Goal: Obtain resource: Download file/media

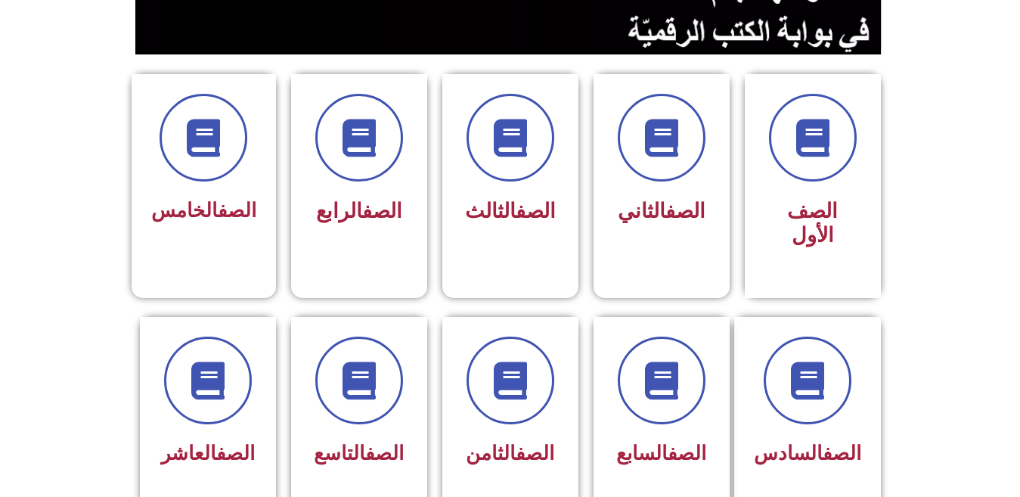
scroll to position [356, 0]
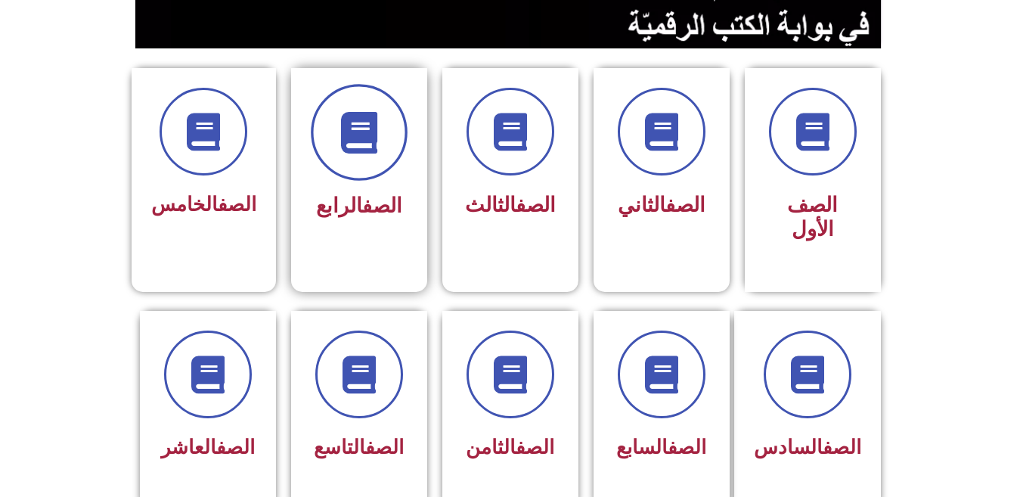
click at [356, 143] on icon at bounding box center [359, 133] width 42 height 42
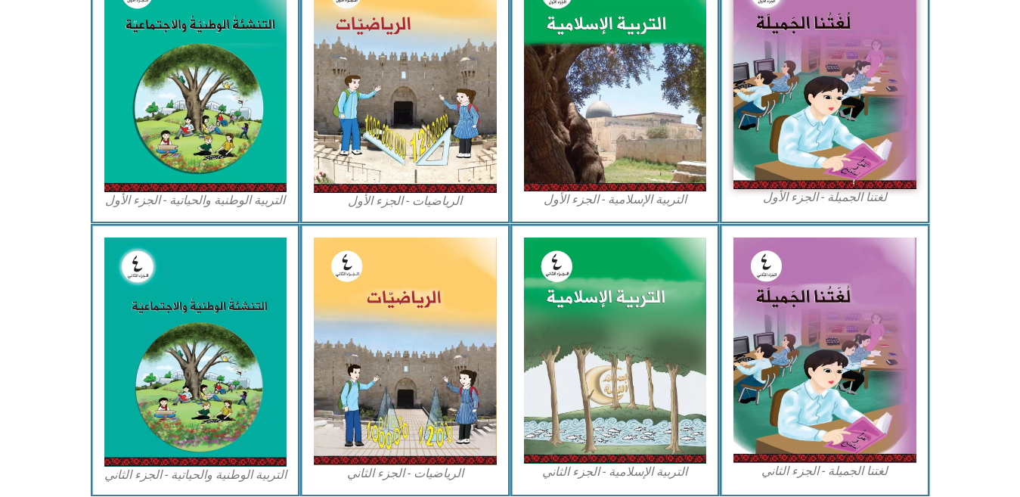
scroll to position [525, 0]
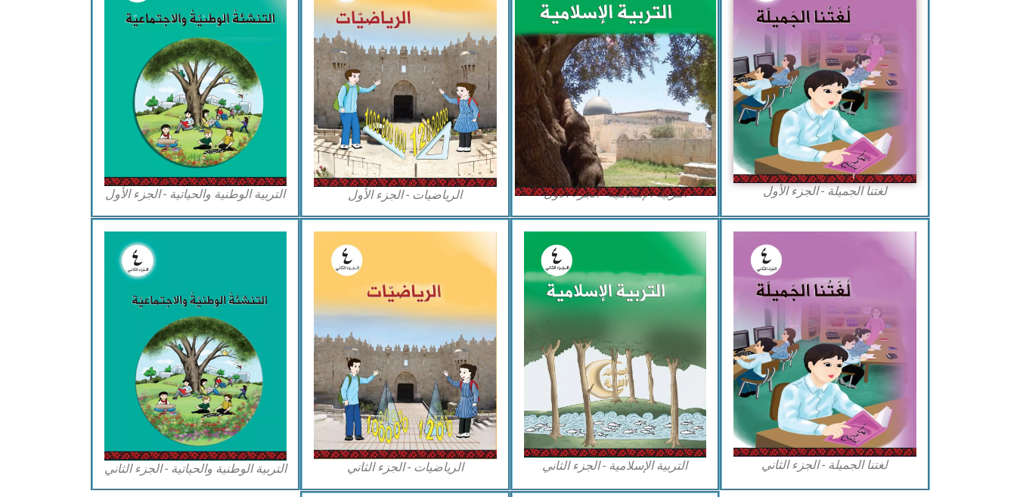
click at [607, 160] on img at bounding box center [614, 71] width 201 height 250
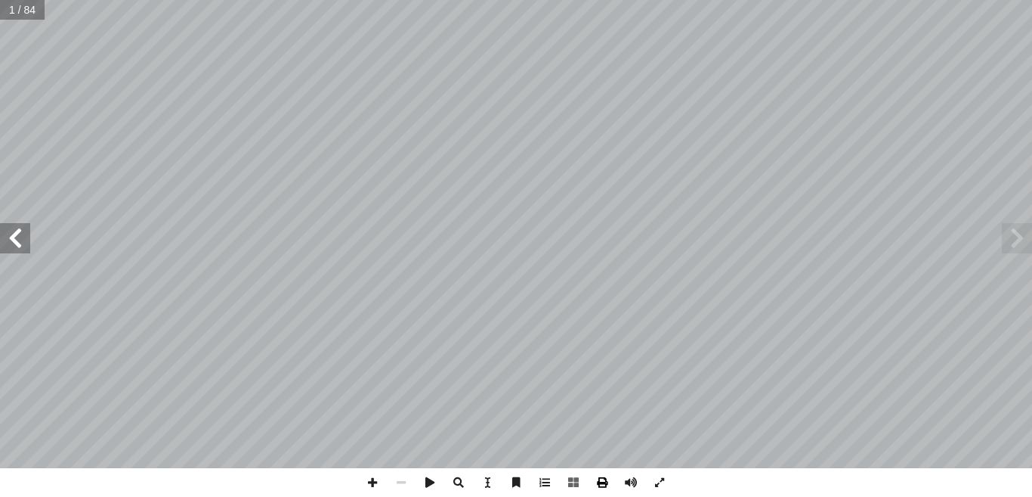
click at [599, 481] on span at bounding box center [602, 482] width 29 height 29
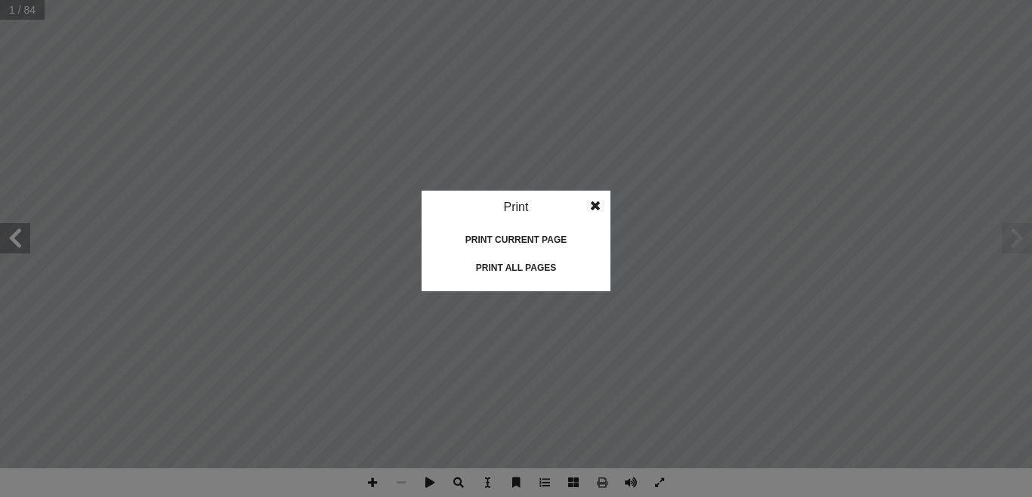
click at [533, 261] on div "Print all pages" at bounding box center [516, 267] width 151 height 24
